Goal: Task Accomplishment & Management: Complete application form

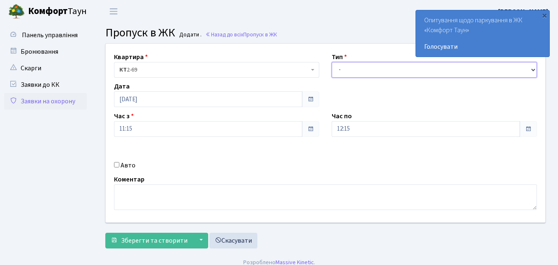
click at [352, 68] on select "- Доставка Таксі Гості Сервіс" at bounding box center [433, 70] width 205 height 16
select select "1"
click at [331, 62] on select "- Доставка Таксі Гості Сервіс" at bounding box center [433, 70] width 205 height 16
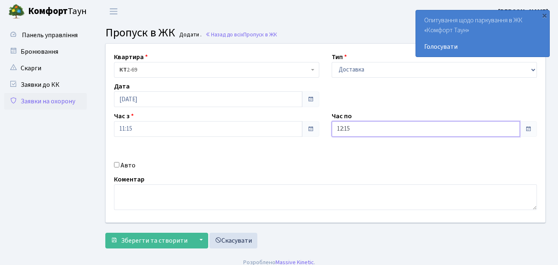
click at [365, 130] on input "12:15" at bounding box center [425, 129] width 188 height 16
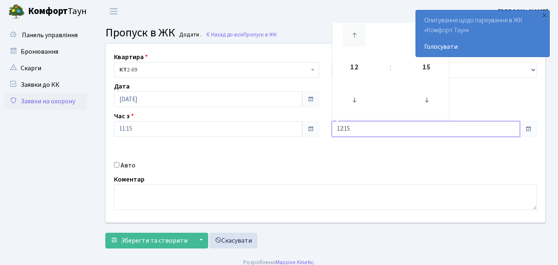
click at [353, 33] on icon at bounding box center [354, 35] width 22 height 22
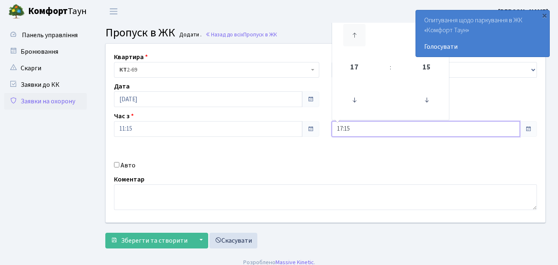
click at [353, 33] on icon at bounding box center [354, 35] width 22 height 22
type input "21:15"
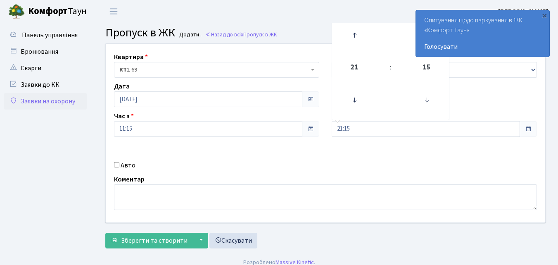
click at [117, 166] on input "Авто" at bounding box center [116, 164] width 5 height 5
checkbox input "true"
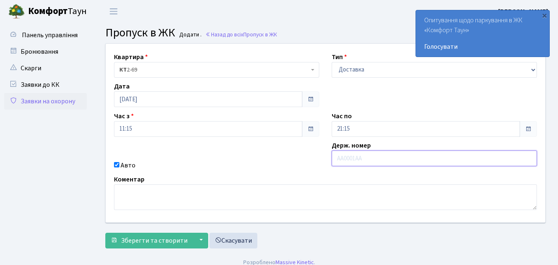
click at [345, 161] on input "text" at bounding box center [433, 158] width 205 height 16
type input "АІ6721АЕ"
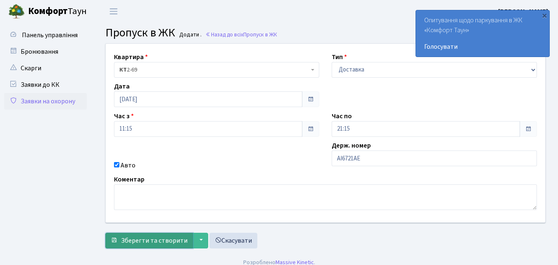
click at [164, 243] on span "Зберегти та створити" at bounding box center [154, 240] width 66 height 9
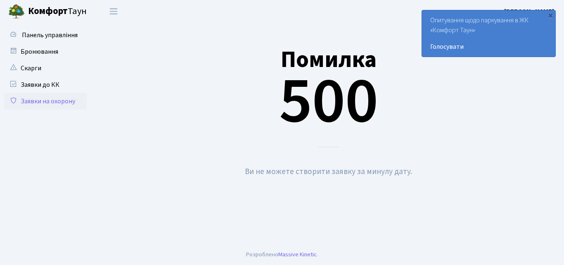
click at [31, 101] on link "Заявки на охорону" at bounding box center [45, 101] width 83 height 17
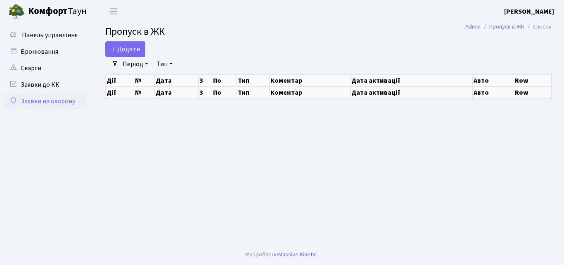
select select "25"
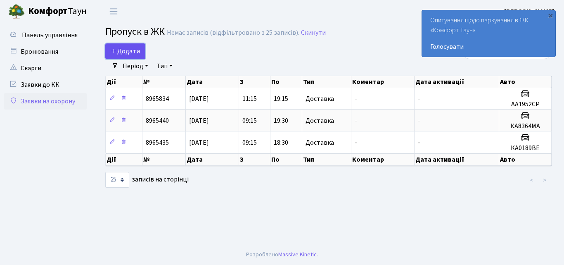
click at [128, 50] on span "Додати" at bounding box center [125, 51] width 29 height 9
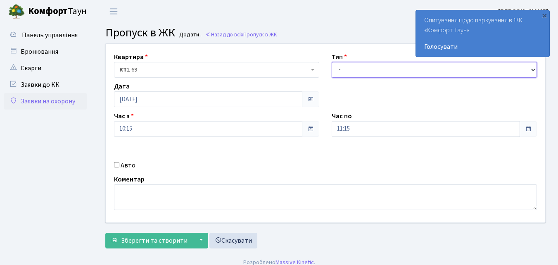
click at [359, 72] on select "- Доставка Таксі Гості Сервіс" at bounding box center [433, 70] width 205 height 16
select select "1"
click at [331, 62] on select "- Доставка Таксі Гості Сервіс" at bounding box center [433, 70] width 205 height 16
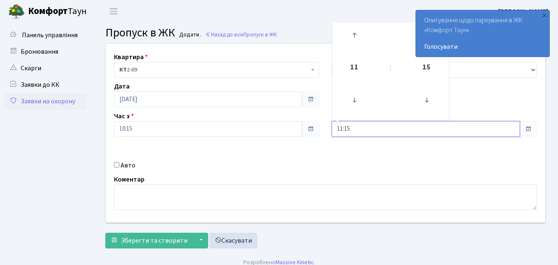
click at [355, 125] on input "11:15" at bounding box center [425, 129] width 188 height 16
click at [357, 34] on icon at bounding box center [354, 35] width 22 height 22
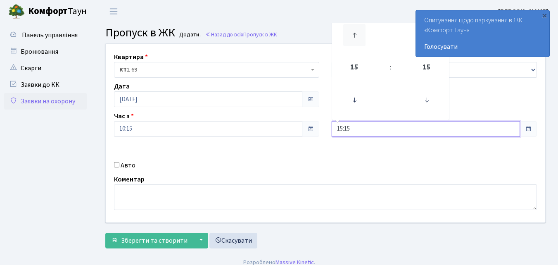
click at [357, 34] on icon at bounding box center [354, 35] width 22 height 22
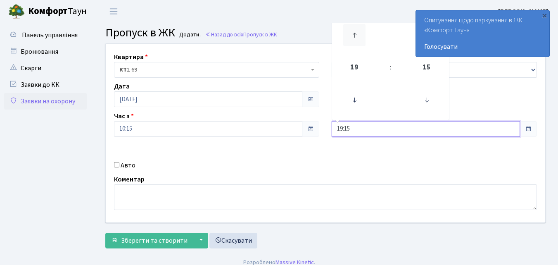
type input "20:15"
click at [114, 165] on input "Авто" at bounding box center [116, 164] width 5 height 5
checkbox input "true"
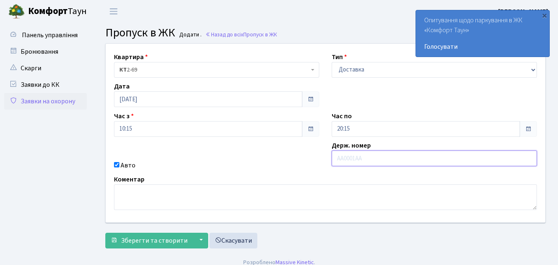
click at [342, 163] on input "text" at bounding box center [433, 158] width 205 height 16
type input "АІ6721АЕ"
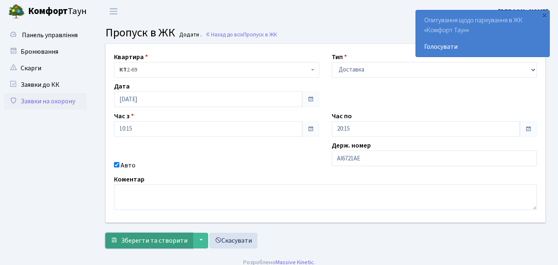
click at [148, 244] on span "Зберегти та створити" at bounding box center [154, 240] width 66 height 9
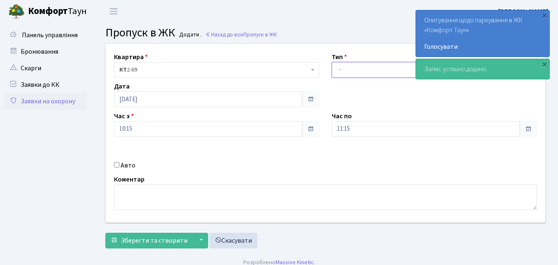
click at [344, 71] on select "- Доставка Таксі Гості Сервіс" at bounding box center [433, 70] width 205 height 16
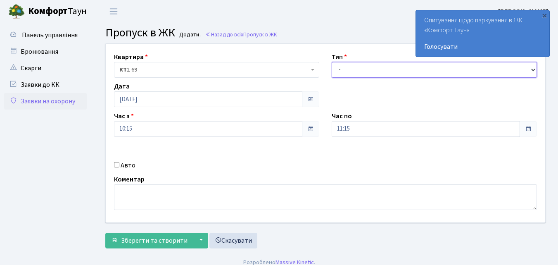
select select "1"
click at [331, 62] on select "- Доставка Таксі Гості Сервіс" at bounding box center [433, 70] width 205 height 16
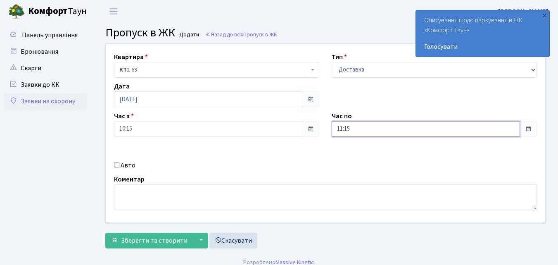
click at [345, 130] on input "11:15" at bounding box center [425, 129] width 188 height 16
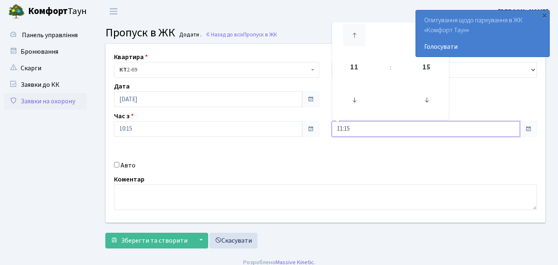
click at [351, 34] on icon at bounding box center [354, 35] width 22 height 22
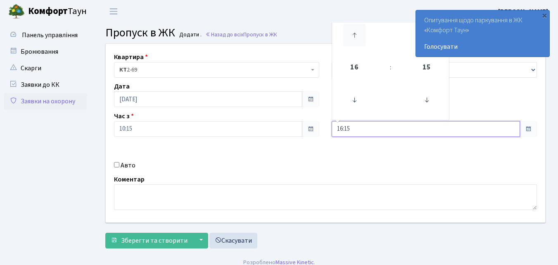
click at [351, 34] on icon at bounding box center [354, 35] width 22 height 22
type input "19:15"
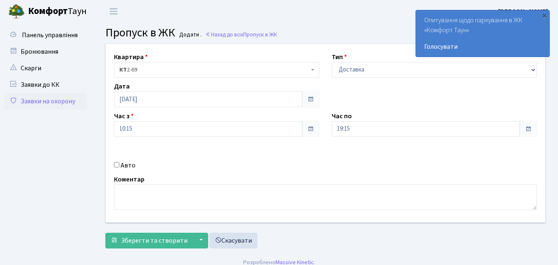
click at [115, 165] on input "Авто" at bounding box center [116, 164] width 5 height 5
checkbox input "true"
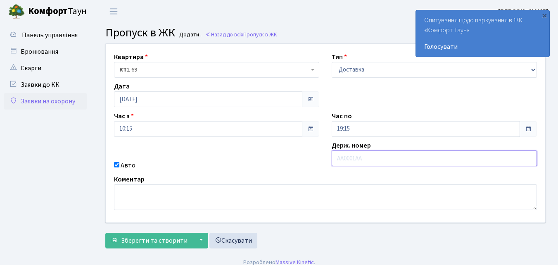
click at [336, 159] on input "text" at bounding box center [433, 158] width 205 height 16
type input "АА3280СВ"
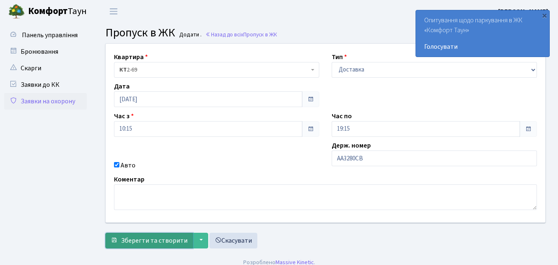
click at [142, 246] on button "Зберегти та створити" at bounding box center [149, 240] width 88 height 16
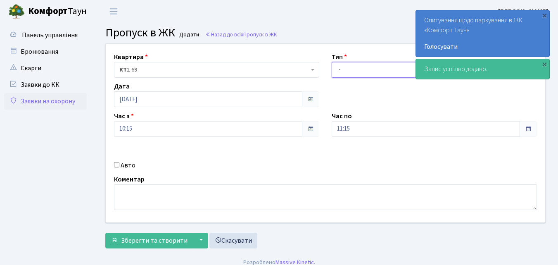
click at [341, 71] on select "- Доставка Таксі Гості Сервіс" at bounding box center [433, 70] width 205 height 16
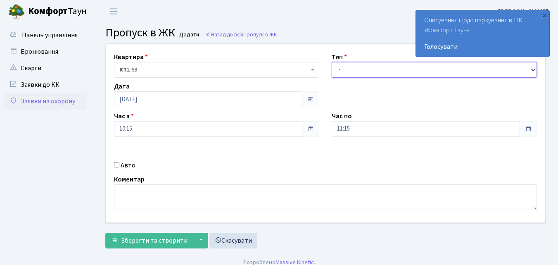
select select "1"
click at [331, 62] on select "- Доставка Таксі Гості Сервіс" at bounding box center [433, 70] width 205 height 16
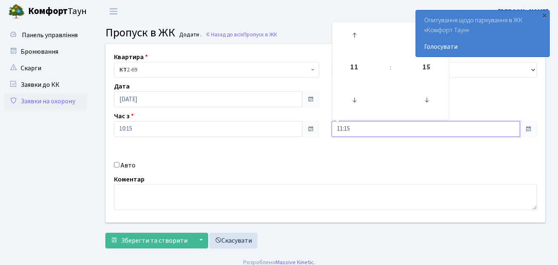
click at [364, 130] on input "11:15" at bounding box center [425, 129] width 188 height 16
click at [354, 33] on icon at bounding box center [354, 35] width 22 height 22
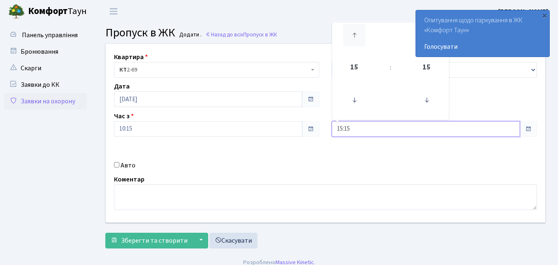
click at [354, 33] on icon at bounding box center [354, 35] width 22 height 22
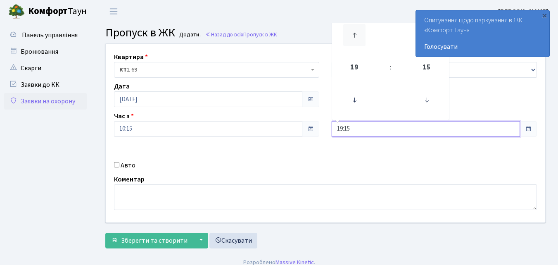
type input "20:15"
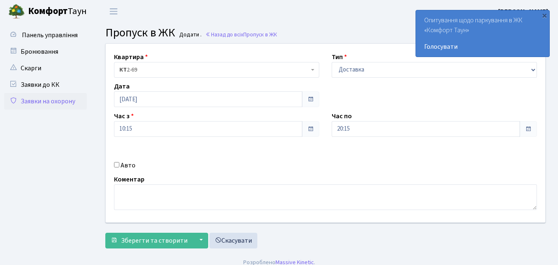
click at [115, 166] on input "Авто" at bounding box center [116, 164] width 5 height 5
checkbox input "true"
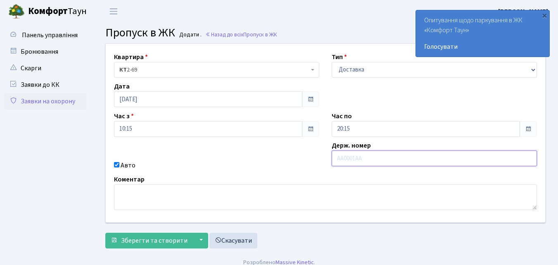
click at [338, 160] on input "text" at bounding box center [433, 158] width 205 height 16
type input "ВХ6754ВС"
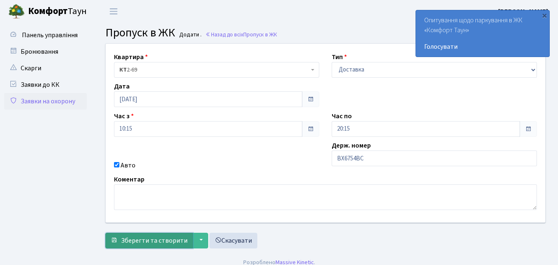
click at [144, 241] on span "Зберегти та створити" at bounding box center [154, 240] width 66 height 9
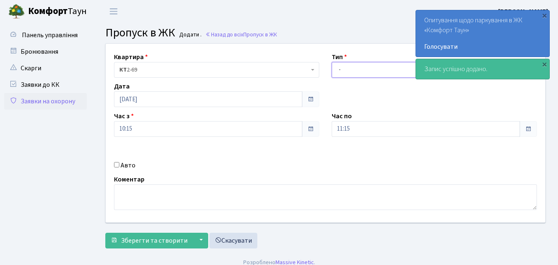
click at [358, 71] on select "- Доставка Таксі Гості Сервіс" at bounding box center [433, 70] width 205 height 16
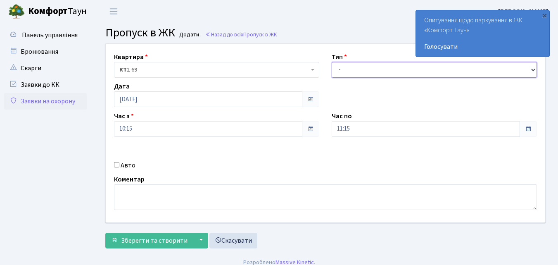
select select "1"
click at [331, 62] on select "- Доставка Таксі Гості Сервіс" at bounding box center [433, 70] width 205 height 16
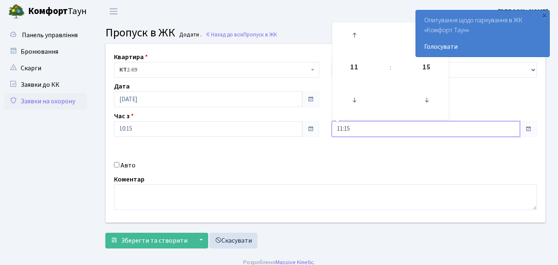
click at [360, 128] on input "11:15" at bounding box center [425, 129] width 188 height 16
click at [353, 31] on icon at bounding box center [354, 35] width 22 height 22
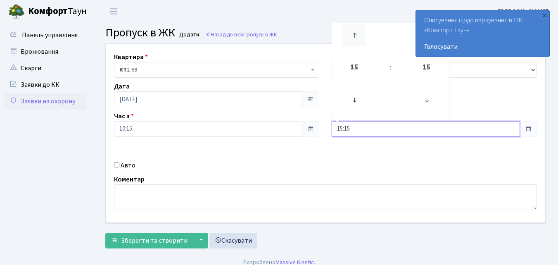
click at [353, 31] on icon at bounding box center [354, 35] width 22 height 22
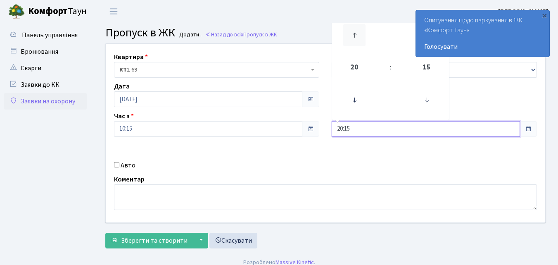
click at [353, 31] on icon at bounding box center [354, 35] width 22 height 22
type input "21:15"
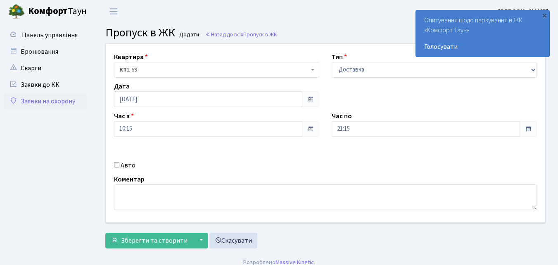
click at [117, 163] on input "Авто" at bounding box center [116, 164] width 5 height 5
checkbox input "true"
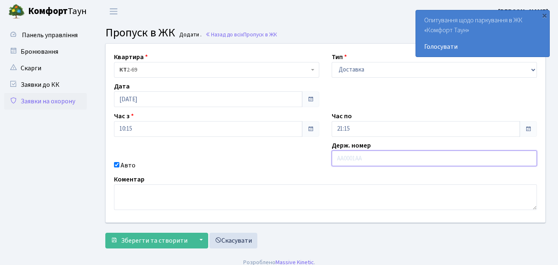
click at [335, 156] on input "text" at bounding box center [433, 158] width 205 height 16
click at [355, 160] on input "АА19" at bounding box center [433, 158] width 205 height 16
type input "АА1952СР"
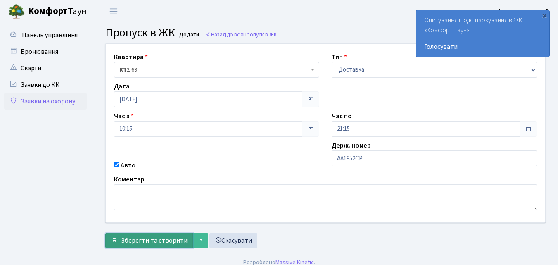
click at [146, 237] on span "Зберегти та створити" at bounding box center [154, 240] width 66 height 9
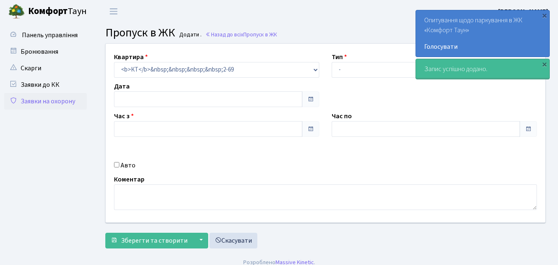
type input "[DATE]"
type input "10:15"
type input "11:15"
click at [47, 99] on link "Заявки на охорону" at bounding box center [45, 101] width 83 height 17
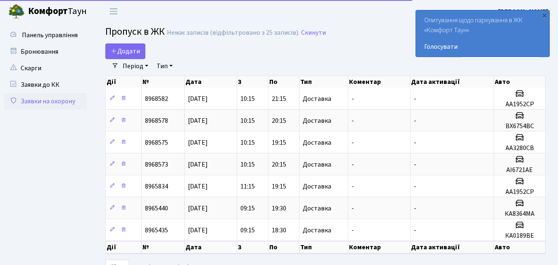
select select "25"
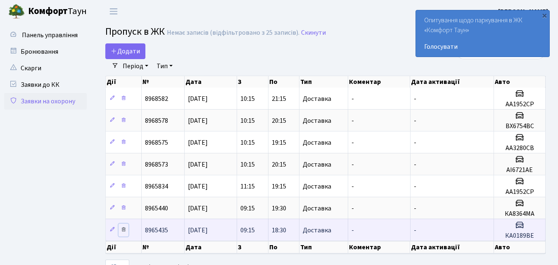
click at [124, 229] on icon at bounding box center [124, 229] width 6 height 6
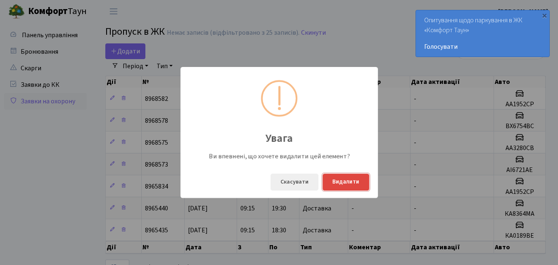
click at [343, 186] on button "Видалити" at bounding box center [345, 181] width 47 height 17
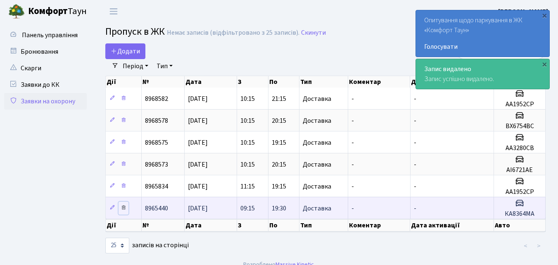
click at [122, 207] on icon at bounding box center [124, 207] width 6 height 6
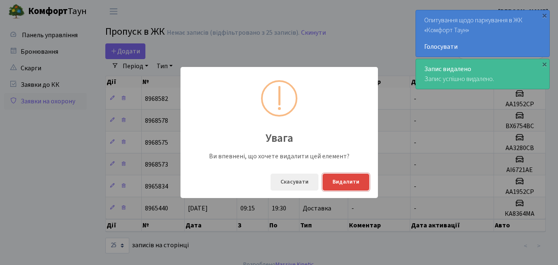
click at [341, 184] on button "Видалити" at bounding box center [345, 181] width 47 height 17
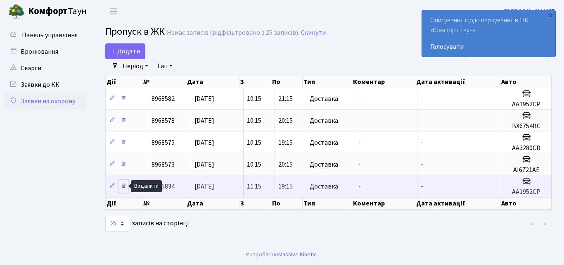
click at [123, 185] on icon at bounding box center [124, 185] width 6 height 6
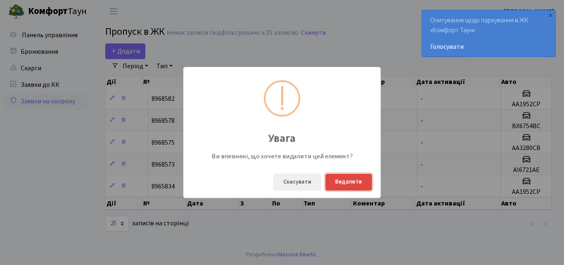
click at [347, 184] on button "Видалити" at bounding box center [348, 181] width 47 height 17
